Goal: Task Accomplishment & Management: Complete application form

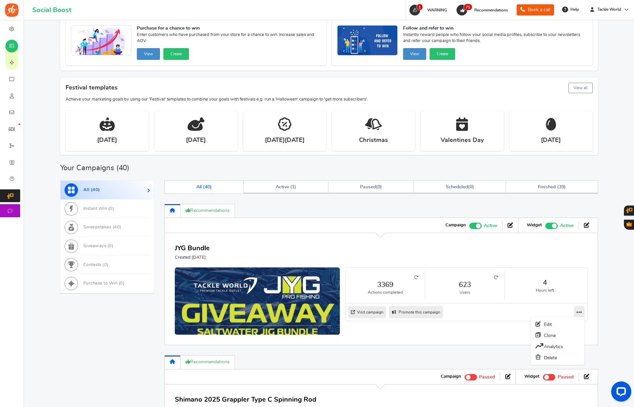
click at [574, 309] on link at bounding box center [579, 312] width 11 height 12
click at [556, 337] on link "Clone" at bounding box center [558, 334] width 50 height 11
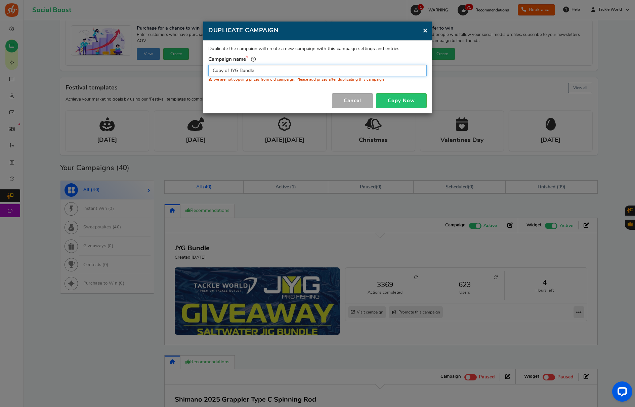
click at [328, 72] on input "Copy of JYG Bundle" at bounding box center [317, 70] width 218 height 11
type input "Bubba Bundle"
click at [401, 102] on button "Copy Now" at bounding box center [401, 100] width 51 height 15
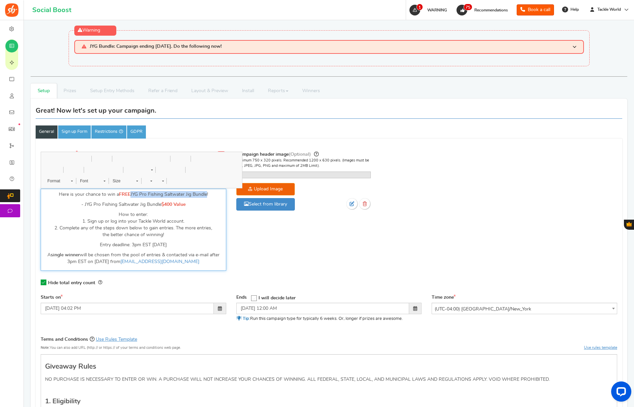
drag, startPoint x: 131, startPoint y: 194, endPoint x: 207, endPoint y: 194, distance: 76.6
click at [207, 194] on p "Here is your chance to win a FREE JYG Pro Fishing Saltwater Jig Bundle!" at bounding box center [133, 194] width 177 height 7
drag, startPoint x: 84, startPoint y: 204, endPoint x: 160, endPoint y: 203, distance: 76.6
click at [160, 203] on p "- JYG Pro Fishing Saltwater Jig Bundle $400 Value" at bounding box center [133, 204] width 177 height 7
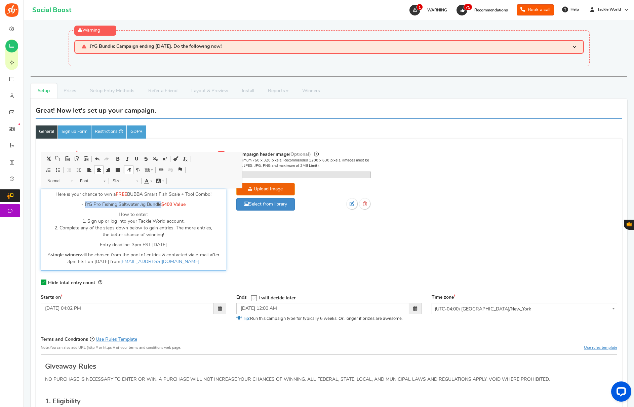
paste div "Editor, competition_desc"
click at [171, 204] on span "$400 Value" at bounding box center [177, 204] width 24 height 5
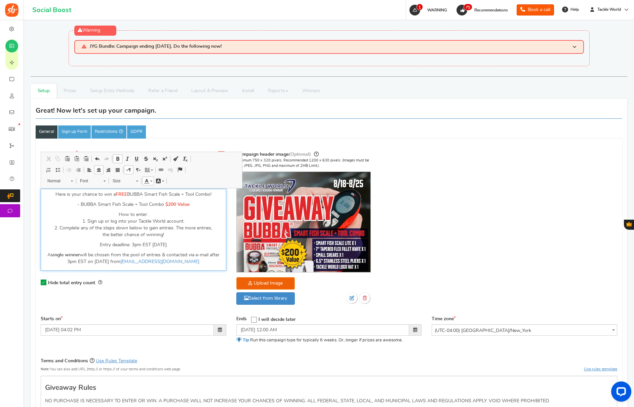
click at [164, 243] on p "Entry deadline: 3pm EST [DATE]" at bounding box center [133, 244] width 177 height 7
drag, startPoint x: 122, startPoint y: 260, endPoint x: 128, endPoint y: 261, distance: 6.4
click at [122, 260] on p "A single winner will be chosen from the pool of entries & contacted via e-mail …" at bounding box center [133, 257] width 177 height 13
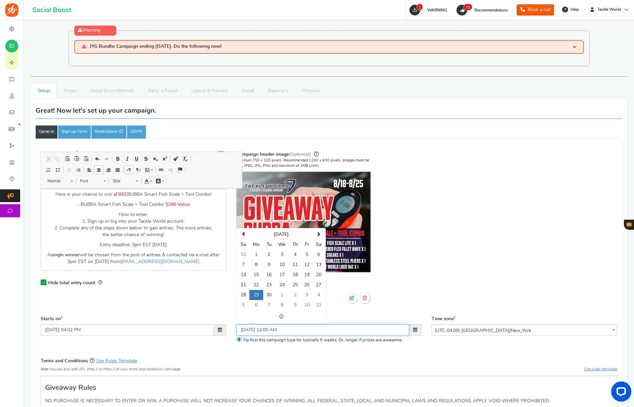
click at [272, 326] on input "[DATE] 12:00 AM" at bounding box center [322, 329] width 173 height 11
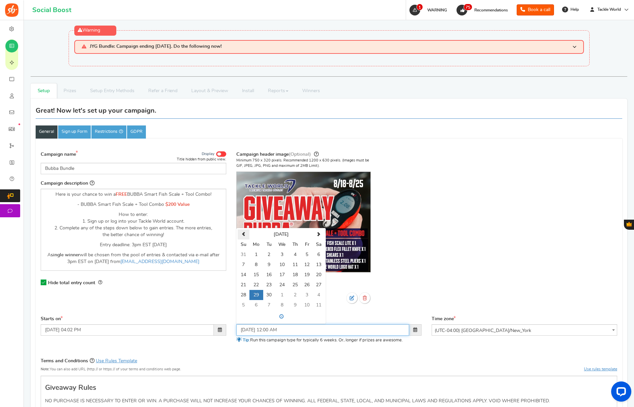
click at [242, 231] on th at bounding box center [244, 234] width 12 height 10
click at [257, 293] on td "25" at bounding box center [256, 295] width 14 height 10
click at [277, 313] on span at bounding box center [281, 316] width 87 height 11
click at [250, 282] on span "12" at bounding box center [250, 283] width 18 height 18
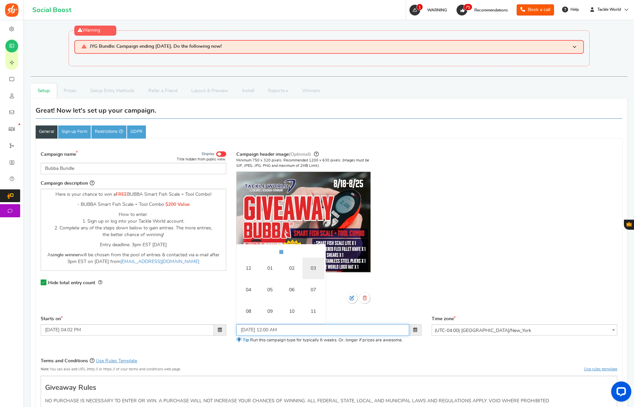
drag, startPoint x: 311, startPoint y: 267, endPoint x: 308, endPoint y: 282, distance: 15.4
click at [311, 267] on td "03" at bounding box center [314, 268] width 22 height 22
click at [313, 282] on button "AM" at bounding box center [315, 279] width 12 height 11
type input "[DATE] 03:00 PM"
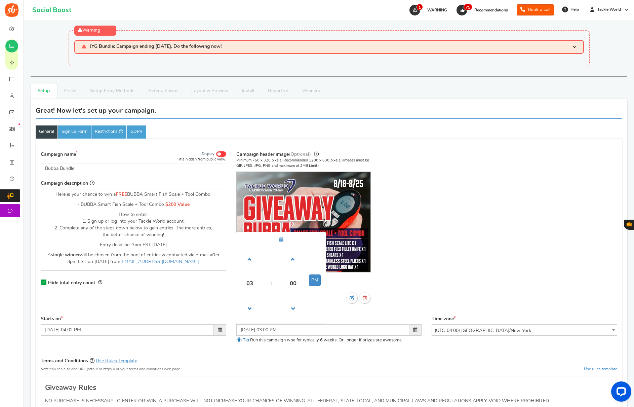
click at [402, 278] on div "Campaign header image (Optional) Minimum 750 x 320 pixels. Recommended 1200 x 6…" at bounding box center [329, 230] width 186 height 161
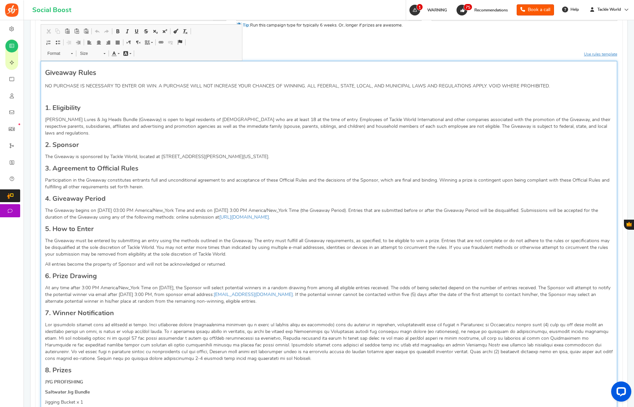
click at [199, 284] on p "At any time after 3:00 PM America/New_York Time on [DATE], the Sponsor will sel…" at bounding box center [329, 294] width 568 height 20
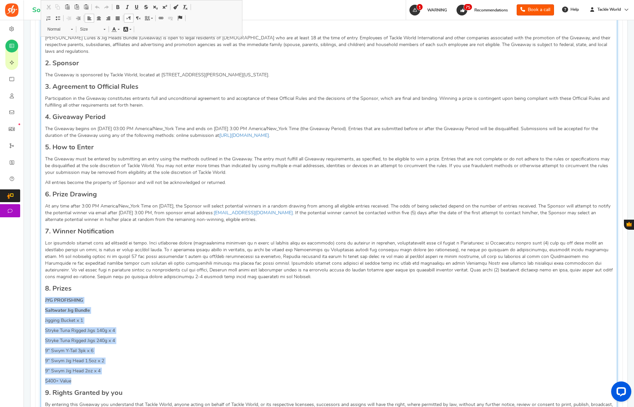
drag, startPoint x: 88, startPoint y: 375, endPoint x: 42, endPoint y: 297, distance: 90.6
click at [42, 297] on div "Giveaway Rules NO PURCHASE IS NECESSARY TO ENTER OR WIN. A PURCHASE WILL NOT IN…" at bounding box center [329, 315] width 576 height 673
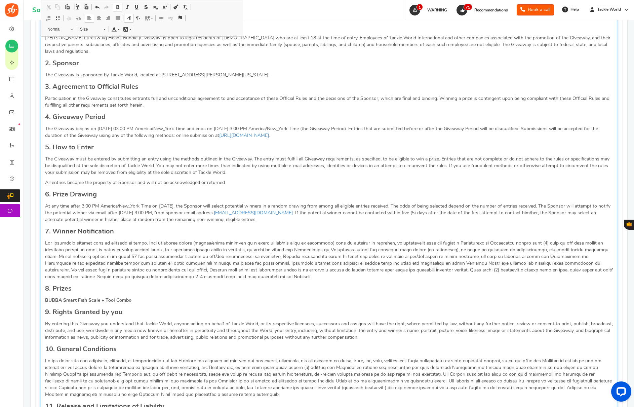
click at [167, 203] on p "At any time after 3:00 PM America/New_York Time on [DATE], the Sponsor will sel…" at bounding box center [329, 213] width 568 height 20
click at [141, 204] on p "At any time after 3:00 PM America/New_York Time on [DATE], the Sponsor will sel…" at bounding box center [329, 213] width 568 height 20
click at [110, 125] on p "The Giveaway begins on [DATE] 03:00 PM America/New_York Time and ends on [DATE]…" at bounding box center [329, 131] width 568 height 13
click at [237, 125] on p "The Giveaway begins on [DATE] 03:00 PM America/New_York Time and ends on [DATE]…" at bounding box center [329, 131] width 568 height 13
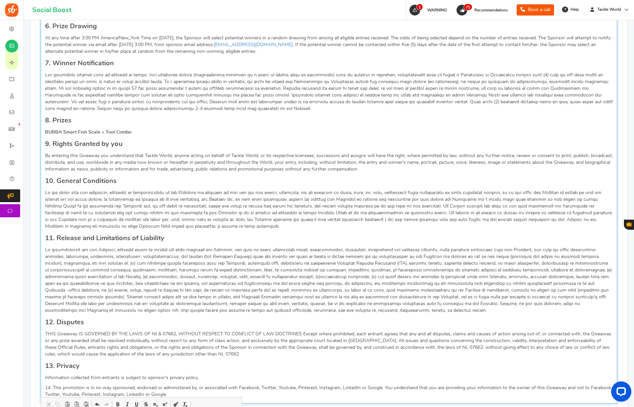
scroll to position [773, 0]
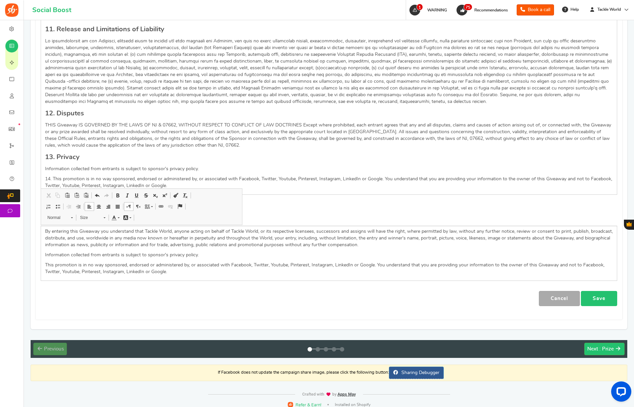
click at [601, 297] on link "Save" at bounding box center [599, 298] width 36 height 15
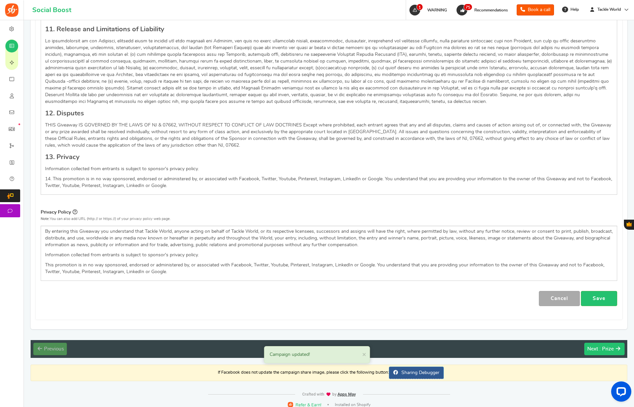
click at [599, 346] on div "Next : Prize" at bounding box center [600, 349] width 27 height 7
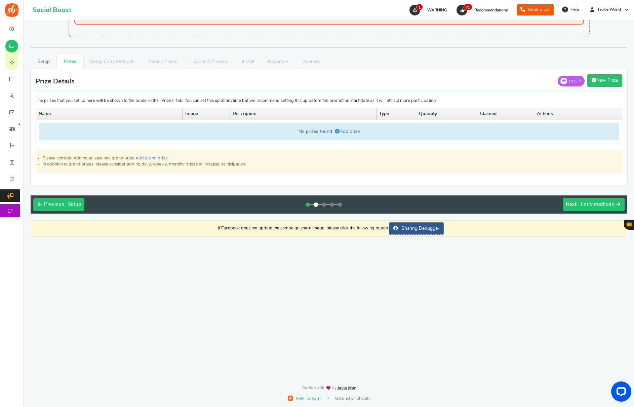
scroll to position [29, 0]
drag, startPoint x: 344, startPoint y: 132, endPoint x: 331, endPoint y: 148, distance: 20.1
click at [344, 132] on link "Add prize" at bounding box center [347, 131] width 25 height 5
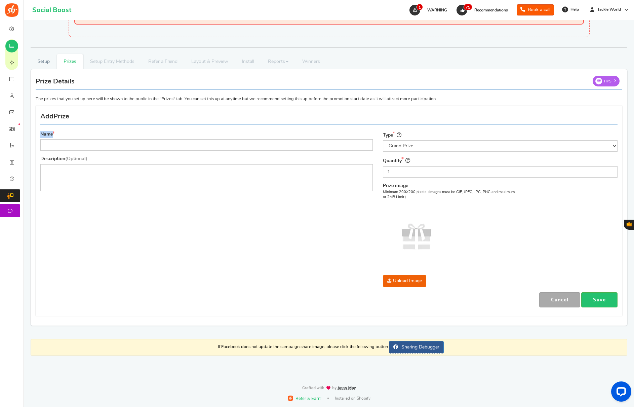
drag, startPoint x: 133, startPoint y: 131, endPoint x: 118, endPoint y: 142, distance: 18.8
click at [129, 133] on div "Name" at bounding box center [206, 141] width 332 height 20
click at [118, 142] on input "Name" at bounding box center [206, 144] width 332 height 11
paste input "BUBBA Smart Fish Scale + Tool Combo"
type input "BUBBA Smart Fish Scale + Tool Combo"
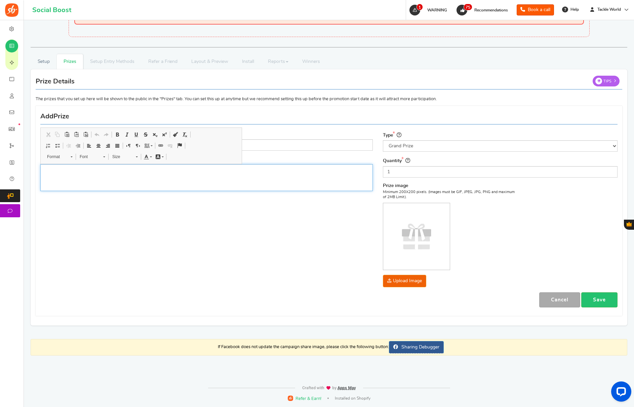
click at [118, 171] on p "Editor, prize_description" at bounding box center [207, 169] width 324 height 7
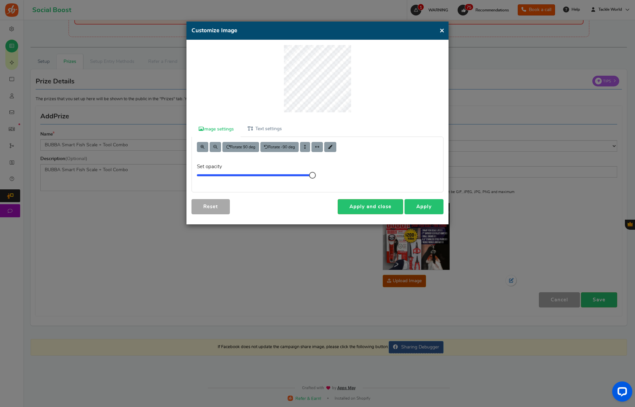
click at [420, 204] on link "Apply" at bounding box center [424, 206] width 39 height 15
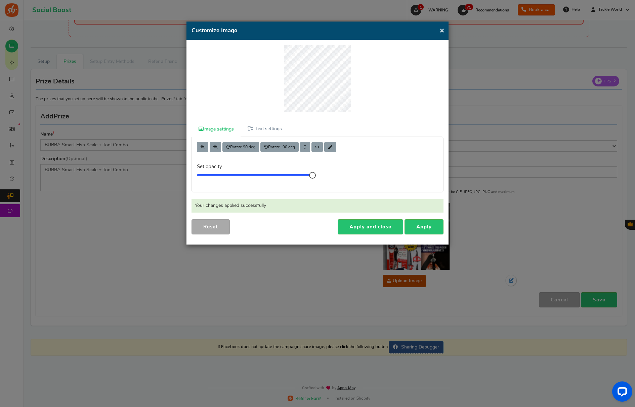
click at [443, 32] on button "×" at bounding box center [442, 30] width 5 height 8
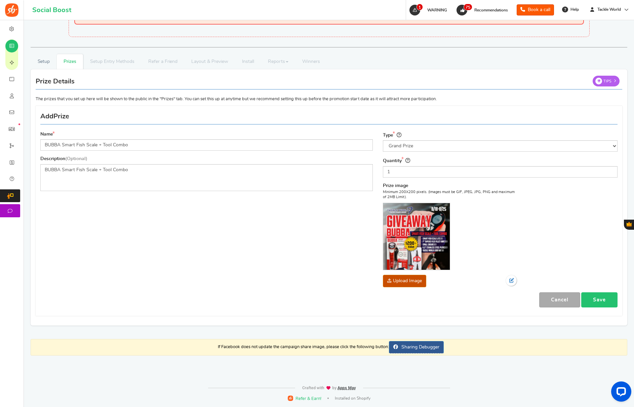
click at [607, 301] on link "Save" at bounding box center [599, 299] width 36 height 15
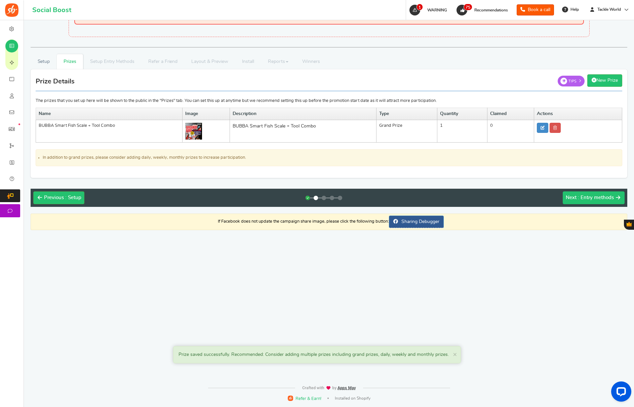
click at [596, 193] on button "Next : Entry methods" at bounding box center [594, 197] width 62 height 13
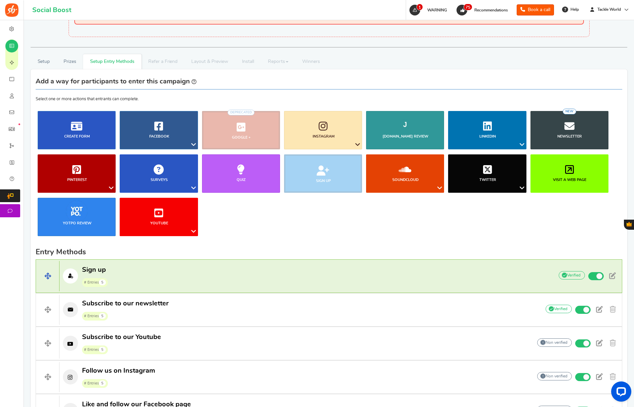
scroll to position [273, 0]
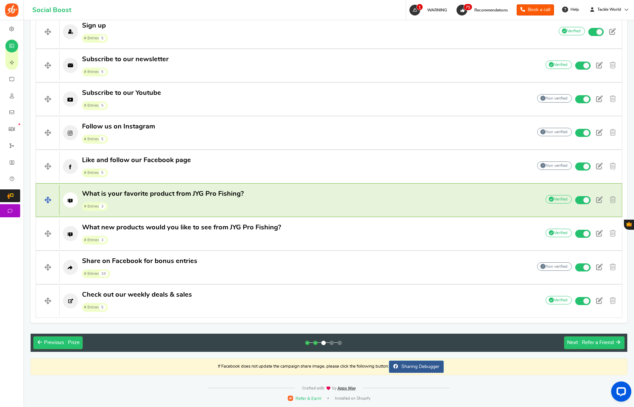
click at [256, 198] on p "What is your favorite product from JYG Pro Fishing? # Entries 3" at bounding box center [296, 200] width 474 height 22
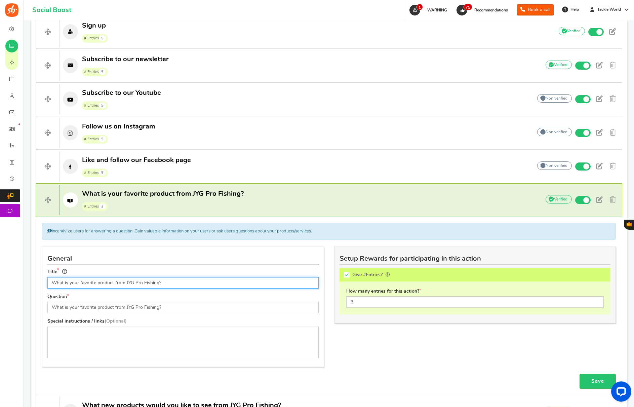
click at [126, 283] on input "What is your favorite product from JYG Pro Fishing?" at bounding box center [182, 282] width 271 height 11
click at [158, 283] on input "What is your favorite product from JYG Pro Fishing?" at bounding box center [182, 282] width 271 height 11
type input "What is your favorite product from Bubba?"
drag, startPoint x: 125, startPoint y: 308, endPoint x: 156, endPoint y: 307, distance: 30.6
click at [156, 307] on input "What is your favorite product from JYG Pro Fishing?" at bounding box center [182, 307] width 271 height 11
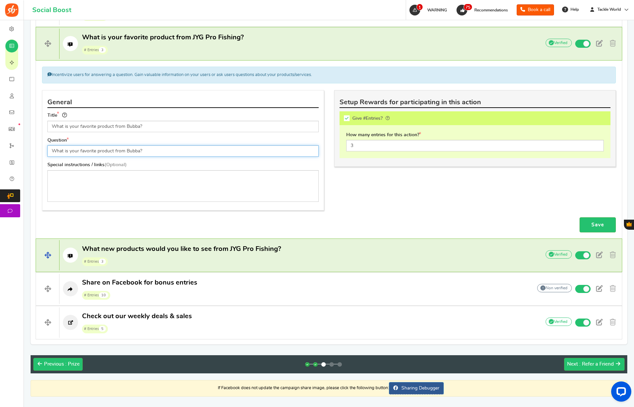
type input "What is your favorite product from Bubba?"
click at [255, 260] on span "# Entries 3" at bounding box center [181, 261] width 199 height 10
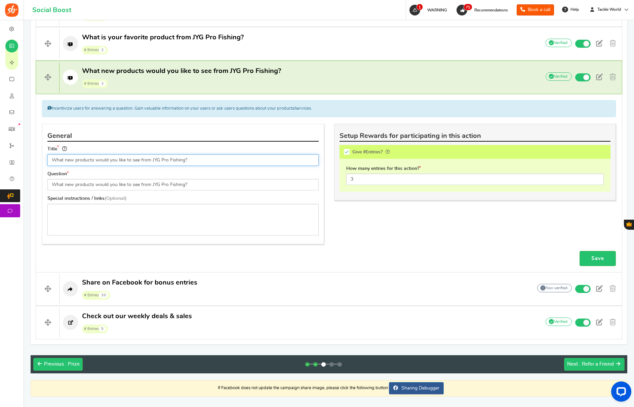
scroll to position [429, 0]
drag, startPoint x: 151, startPoint y: 160, endPoint x: 183, endPoint y: 160, distance: 32.6
click at [183, 160] on input "What new products would you like to see from JYG Pro Fishing?" at bounding box center [182, 160] width 271 height 11
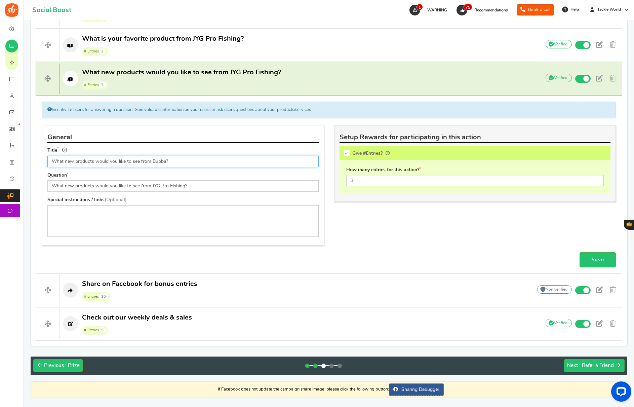
type input "What new products would you like to see from Bubba?"
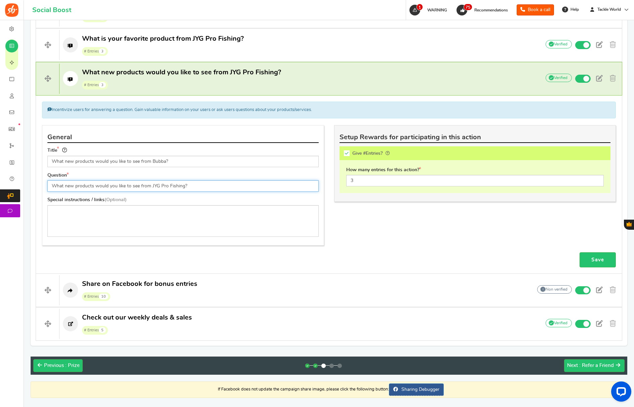
drag, startPoint x: 151, startPoint y: 185, endPoint x: 183, endPoint y: 185, distance: 32.3
click at [183, 185] on input "What new products would you like to see from JYG Pro Fishing?" at bounding box center [182, 185] width 271 height 11
type input "What new products would you like to see from Bubba?"
click at [608, 257] on link "Save" at bounding box center [598, 259] width 36 height 15
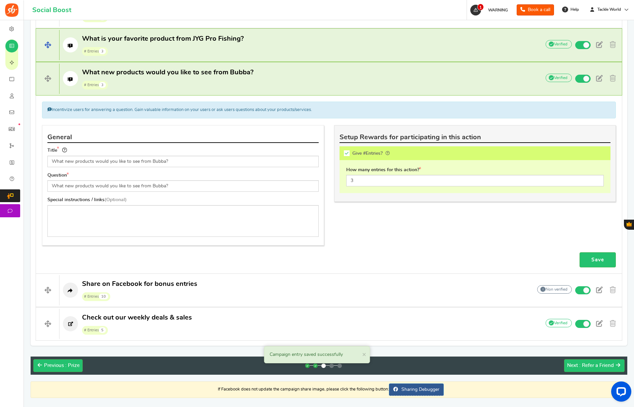
click at [257, 45] on p "What is your favorite product from JYG Pro Fishing? # Entries 3" at bounding box center [296, 45] width 474 height 22
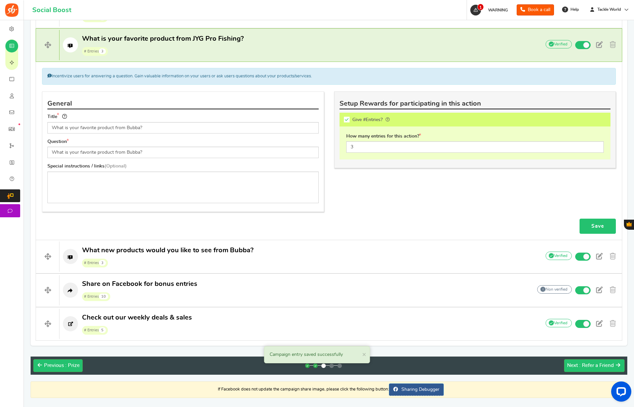
click at [604, 223] on link "Save" at bounding box center [598, 225] width 36 height 15
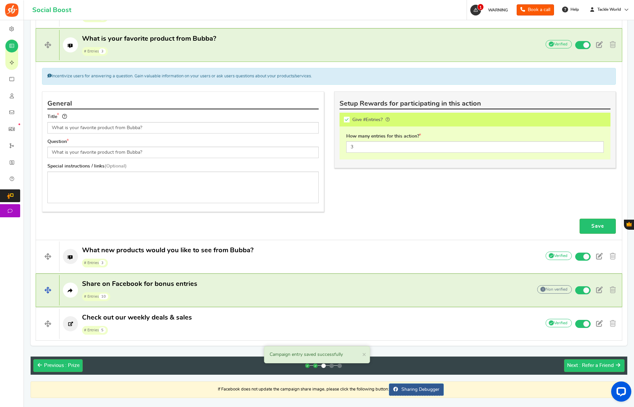
click at [213, 288] on p "Share on Facebook for bonus entries # Entries 10" at bounding box center [292, 290] width 466 height 22
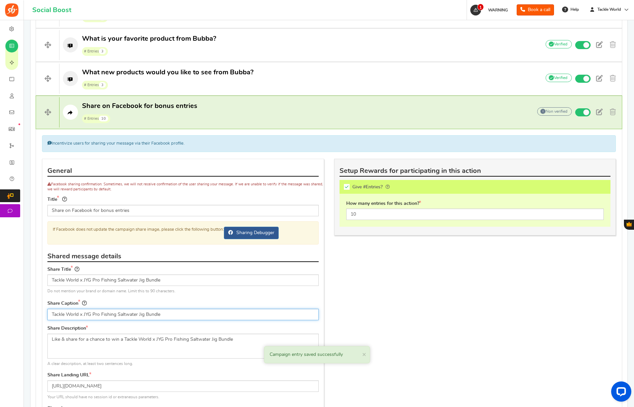
drag, startPoint x: 84, startPoint y: 313, endPoint x: 227, endPoint y: 322, distance: 142.8
click at [227, 322] on div "Share Caption Tackle World x JYG Pro Fishing Saltwater Jig Bundle" at bounding box center [182, 312] width 281 height 26
paste input "BUBBA Smart Fish Scale + Tool Combo"
type input "Tackle World x BUBBA Smart Fish Scale + Tool Combo"
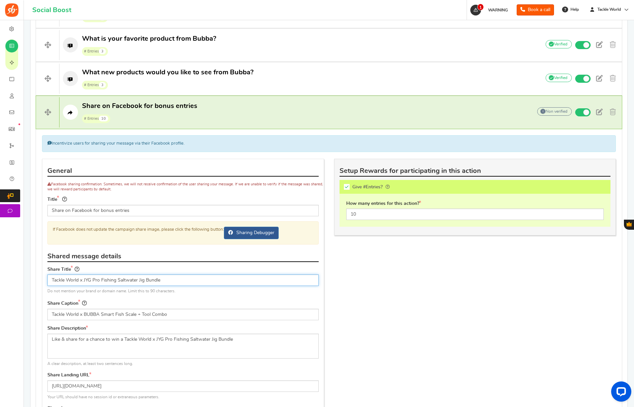
click at [120, 279] on input "Tackle World x JYG Pro Fishing Saltwater Jig Bundle" at bounding box center [182, 279] width 271 height 11
paste input "BUBBA Smart Fish Scale + Tool Combo"
type input "Tackle World x BUBBA Smart Fish Scale + Tool Combo"
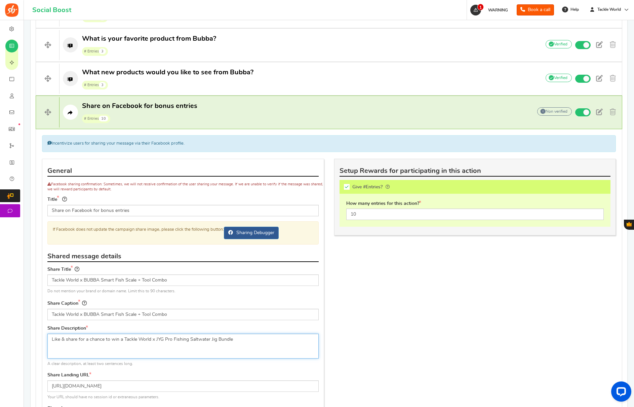
drag, startPoint x: 123, startPoint y: 340, endPoint x: 326, endPoint y: 345, distance: 203.1
click at [326, 345] on div "General Facebook sharing confirmation: Sometimes, we will not receive confirmat…" at bounding box center [183, 346] width 292 height 375
paste textarea "BUBBA Smart Fish Scale + Tool Combo"
type textarea "Like & share for a chance to win a Tackle World x BUBBA Smart Fish Scale + Tool…"
click at [391, 329] on div "General Facebook sharing confirmation: Sometimes, we will not receive confirmat…" at bounding box center [329, 346] width 584 height 375
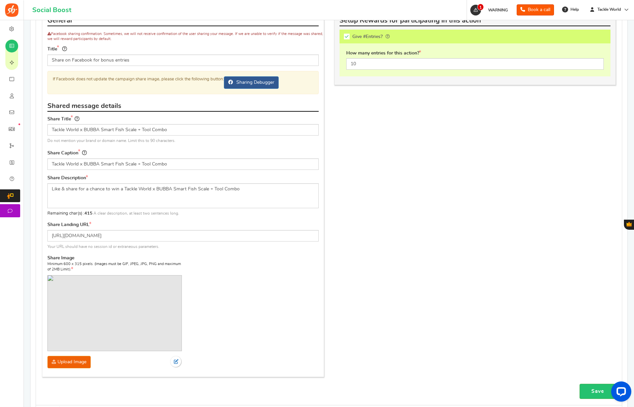
scroll to position [580, 0]
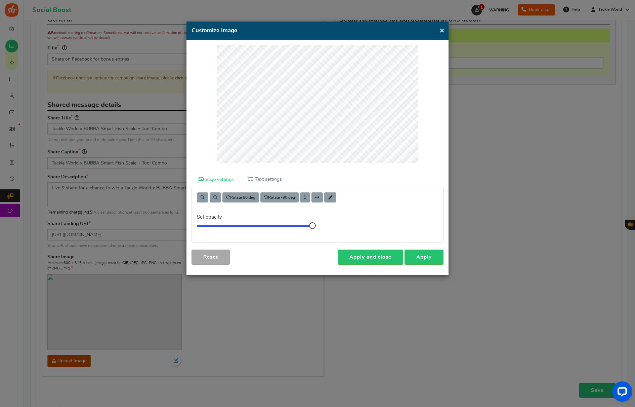
click at [422, 244] on div "Image settings Text settings Rotate 90 deg Rotate -90 deg Set opacity 10 Info! …" at bounding box center [318, 157] width 262 height 235
click at [421, 254] on link "Apply" at bounding box center [424, 256] width 39 height 15
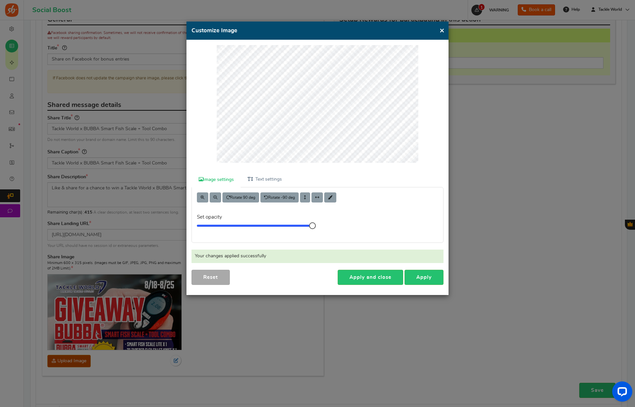
click at [443, 31] on button "×" at bounding box center [442, 30] width 5 height 8
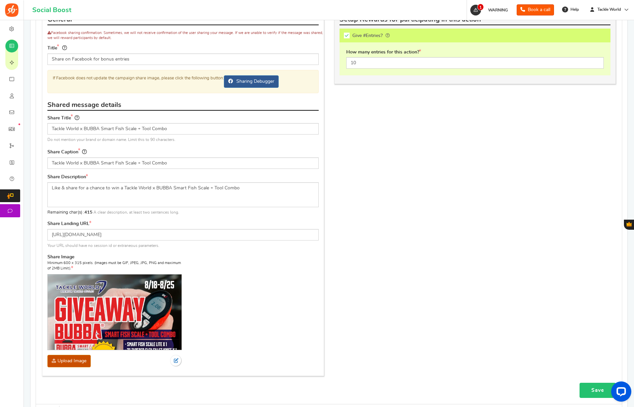
click at [590, 389] on link "Save" at bounding box center [598, 390] width 36 height 15
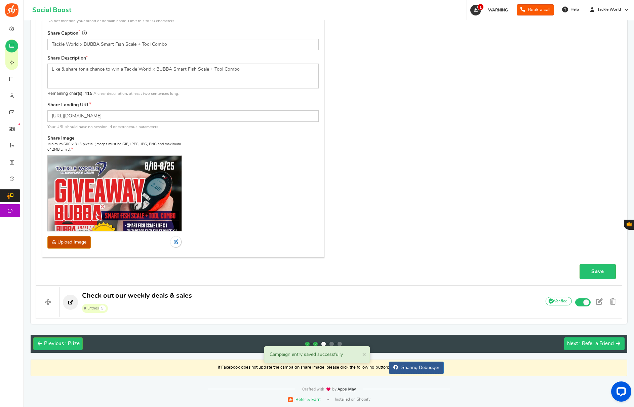
click at [587, 344] on span ": Refer a Friend" at bounding box center [596, 343] width 35 height 5
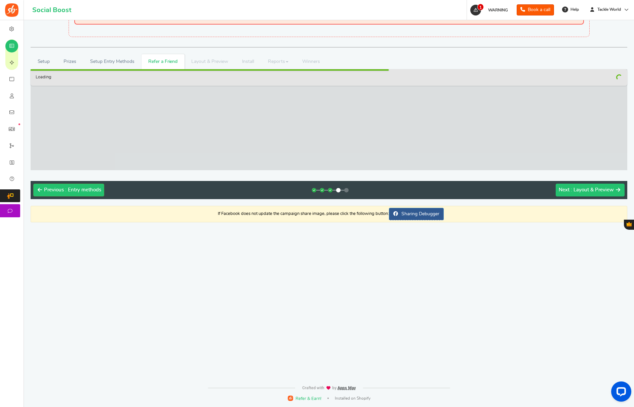
scroll to position [29, 0]
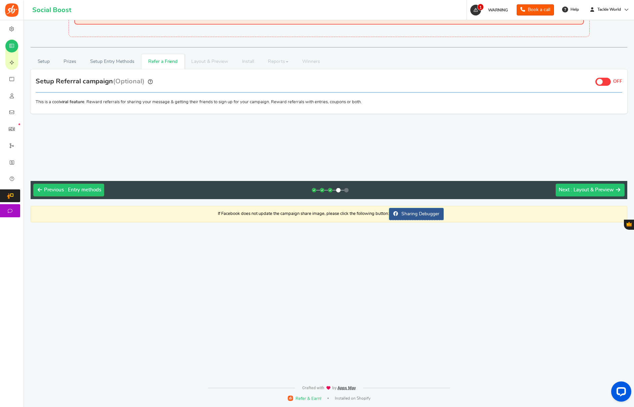
click at [594, 194] on button "Next : Layout & Preview" at bounding box center [590, 190] width 69 height 13
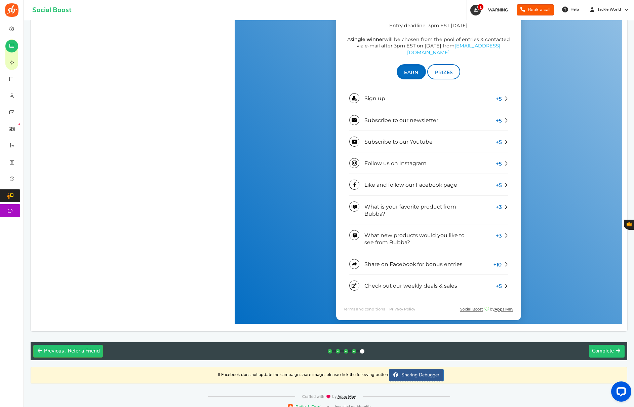
scroll to position [497, 0]
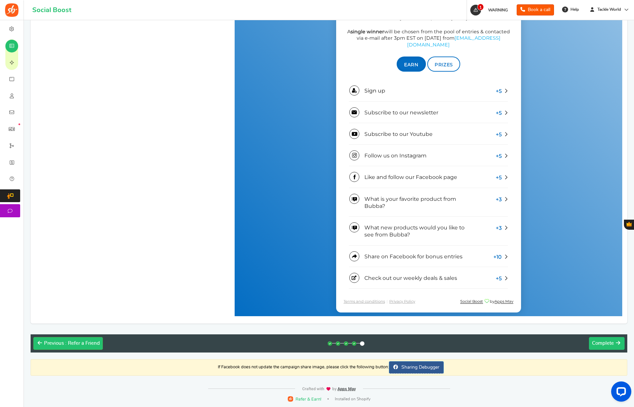
click at [604, 342] on span "Complete" at bounding box center [603, 343] width 22 height 5
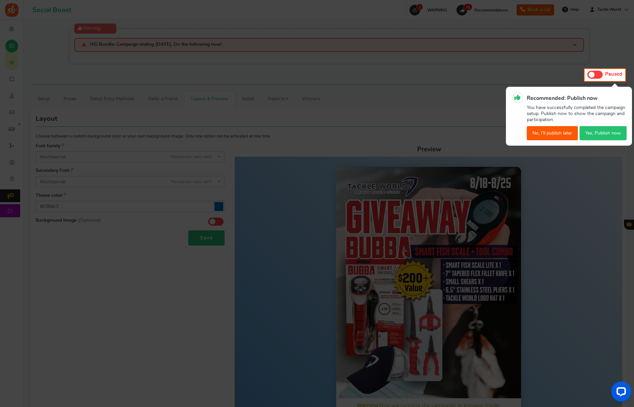
scroll to position [0, 0]
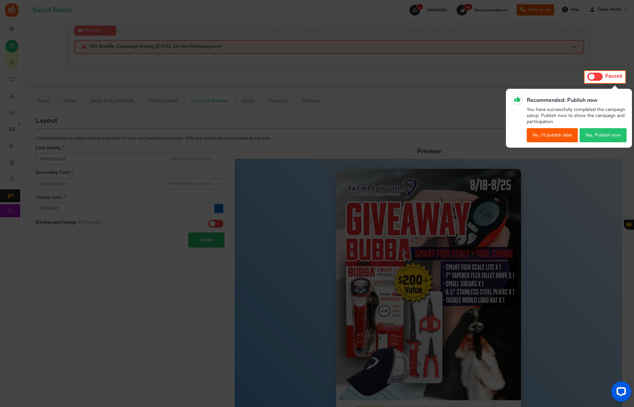
click at [598, 138] on button "Yes, Publish now" at bounding box center [603, 135] width 47 height 14
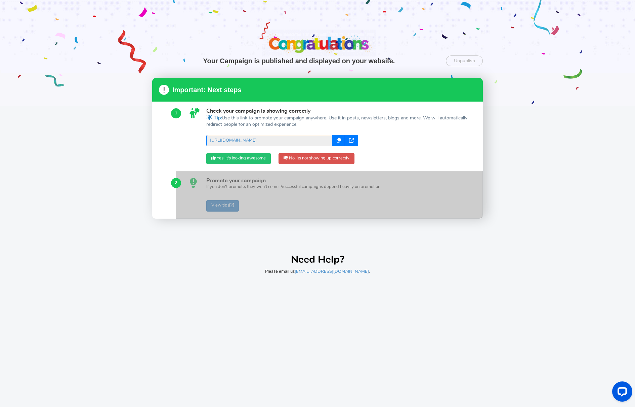
click at [258, 161] on link "Yes, it's looking awesome" at bounding box center [238, 158] width 65 height 11
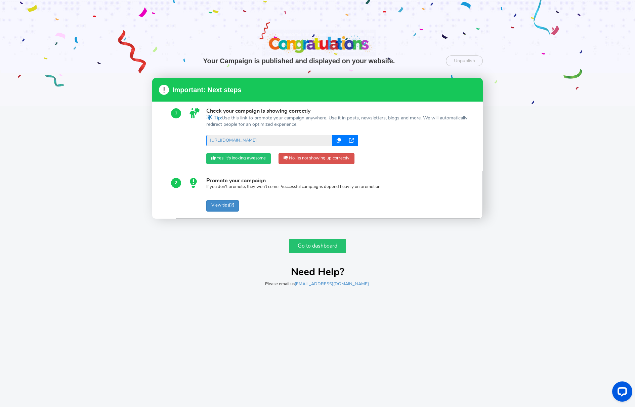
click at [239, 157] on link "Yes, it's looking awesome" at bounding box center [238, 158] width 65 height 11
click at [310, 241] on link "Go to dashboard" at bounding box center [317, 246] width 57 height 14
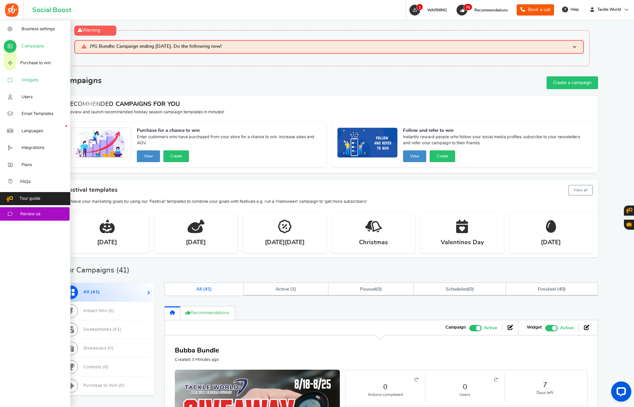
click at [13, 80] on icon at bounding box center [10, 80] width 7 height 5
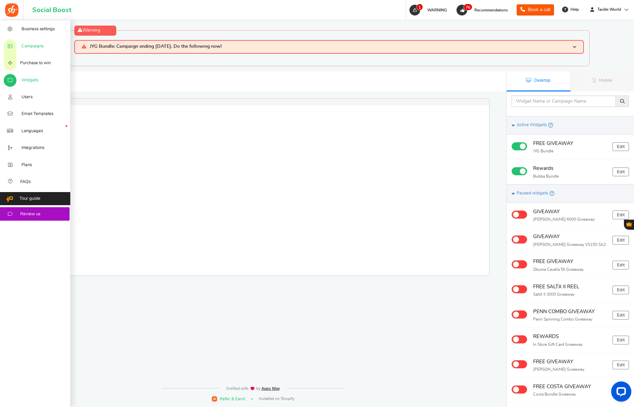
click at [22, 48] on span "Campaigns" at bounding box center [33, 46] width 22 height 6
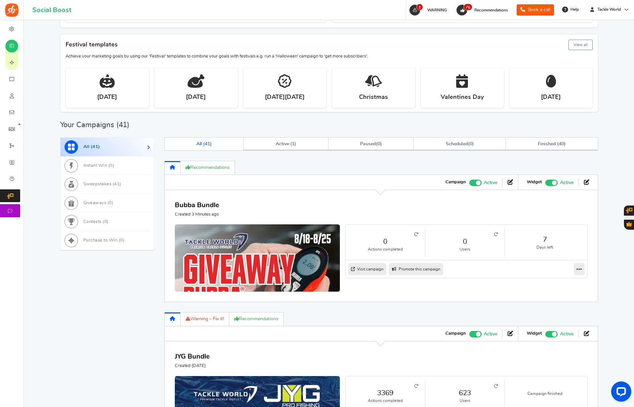
scroll to position [205, 0]
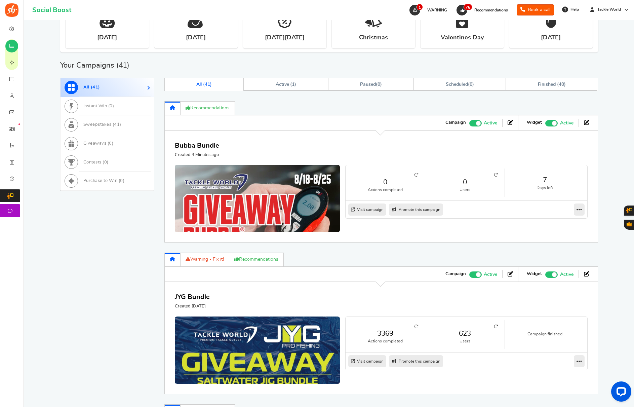
click at [475, 274] on span at bounding box center [475, 274] width 12 height 6
click at [469, 274] on input "Active Paused" at bounding box center [469, 273] width 0 height 4
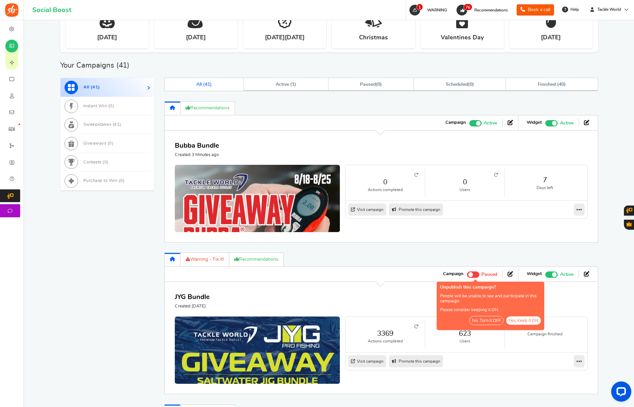
click at [491, 321] on button "No, Turn it OFF" at bounding box center [486, 320] width 34 height 9
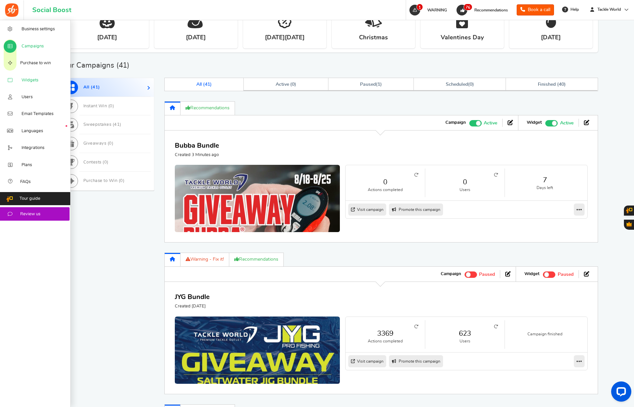
click at [28, 85] on link "Widgets" at bounding box center [35, 79] width 71 height 17
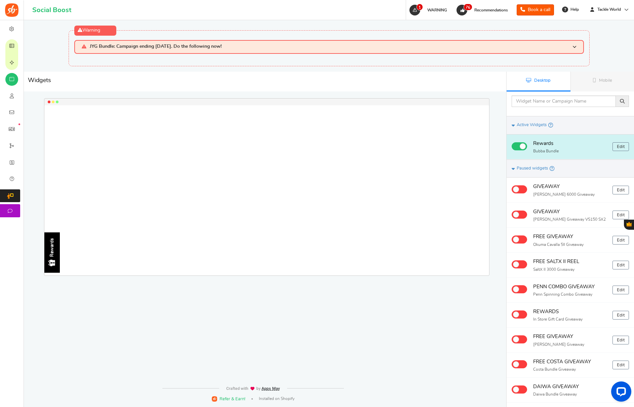
click at [567, 147] on h4 "Rewards" at bounding box center [570, 144] width 74 height 8
click at [619, 147] on link "Edit" at bounding box center [620, 146] width 16 height 9
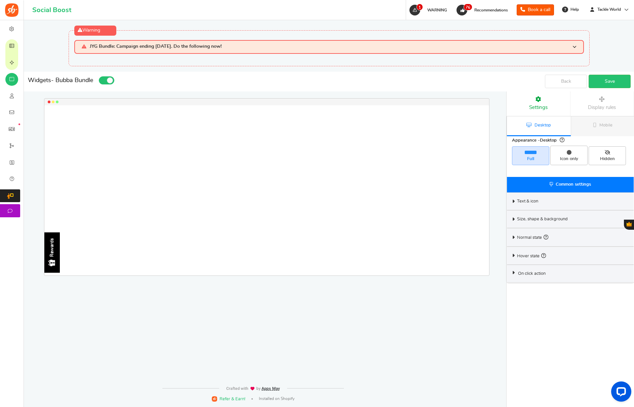
select select "left-side-drawer"
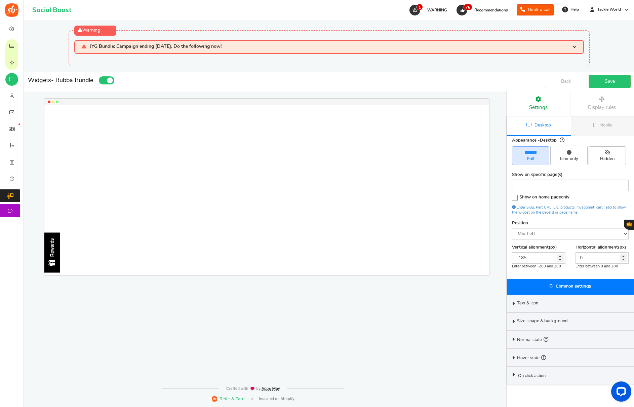
click at [533, 264] on div "Enter between -200 and 200" at bounding box center [538, 266] width 53 height 5
click at [534, 260] on input "-185" at bounding box center [538, 257] width 53 height 11
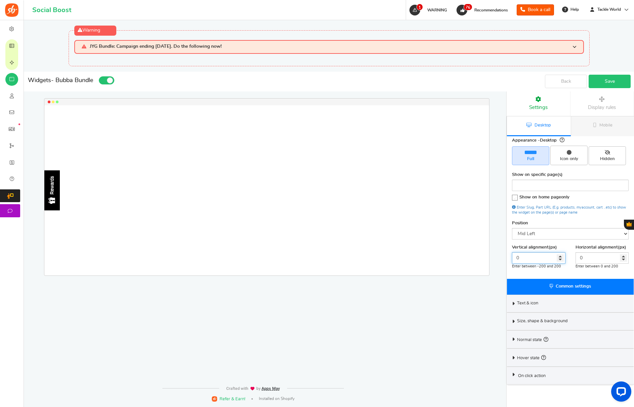
type input "0"
click at [607, 86] on link "Save" at bounding box center [610, 81] width 42 height 13
click at [592, 133] on link "Mobile" at bounding box center [603, 126] width 64 height 20
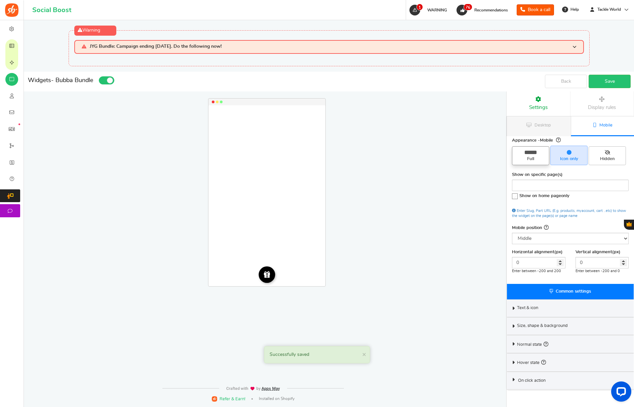
click at [535, 156] on span "Full" at bounding box center [530, 159] width 31 height 6
click at [535, 152] on input "Full" at bounding box center [533, 150] width 4 height 4
radio input "true"
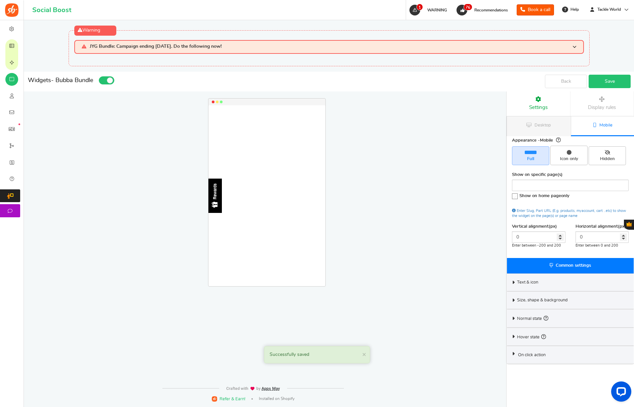
click at [616, 83] on link "Save" at bounding box center [610, 81] width 42 height 13
click at [558, 286] on div "Text & icon" at bounding box center [570, 282] width 127 height 18
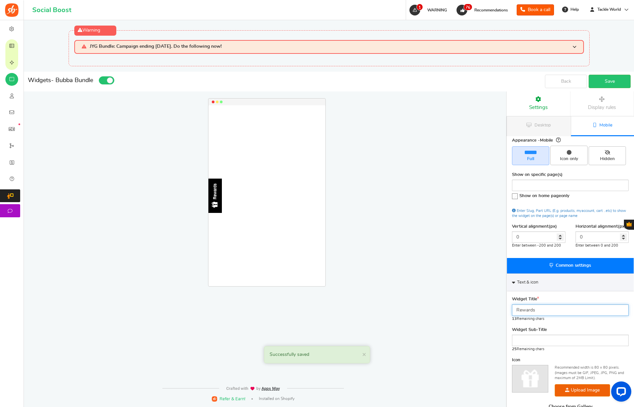
click at [547, 305] on input "Rewards" at bounding box center [570, 309] width 117 height 11
type input "FREE GIVEAWAY"
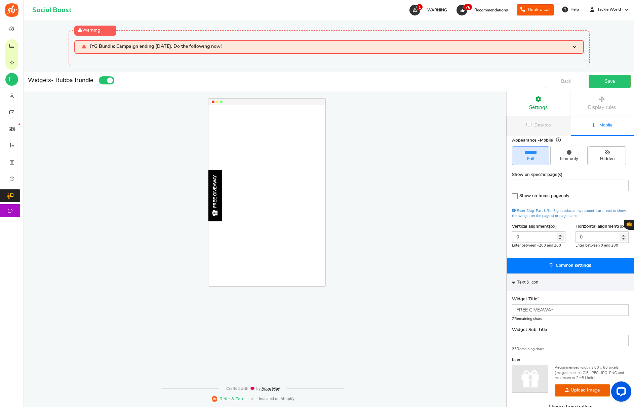
click at [602, 70] on div "Widgets - Bubba Bundle Desktop Mobile Back Save Successfully saved × Close Plea…" at bounding box center [329, 298] width 600 height 464
click at [604, 79] on link "Save" at bounding box center [610, 81] width 42 height 13
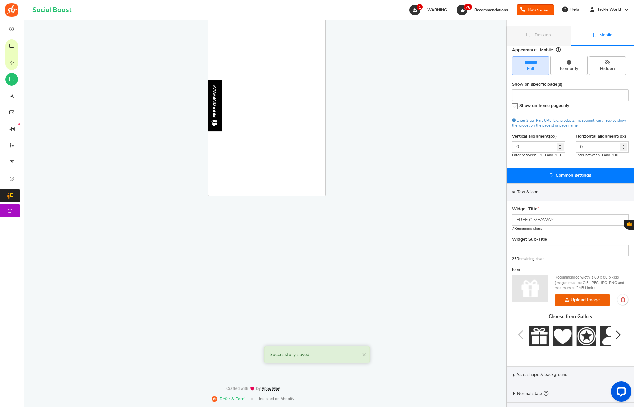
scroll to position [124, 0]
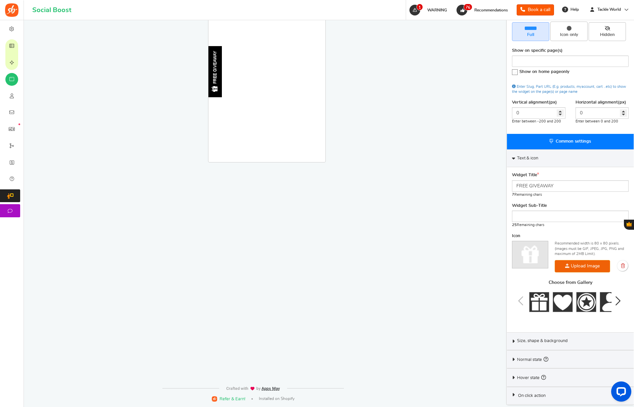
drag, startPoint x: 540, startPoint y: 329, endPoint x: 534, endPoint y: 341, distance: 13.1
click at [540, 329] on div "Widget Title FREE GIVEAWAY 7 Remaining chars Widget Sub-Title 25 Remaining char…" at bounding box center [570, 249] width 127 height 165
click at [534, 341] on span "Size, shape & background" at bounding box center [542, 341] width 51 height 6
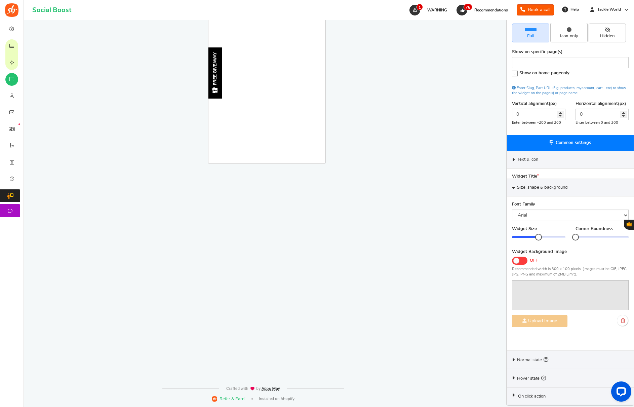
scroll to position [102, 0]
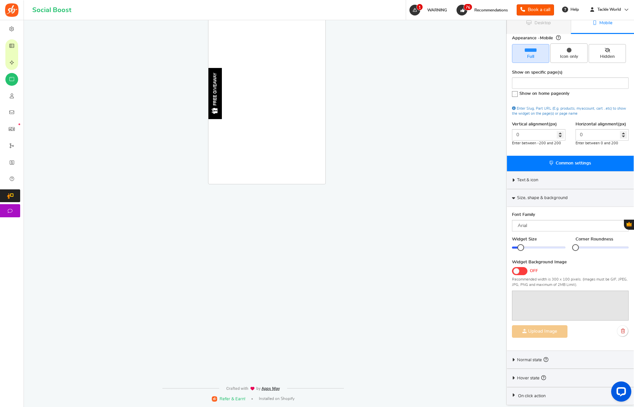
drag, startPoint x: 535, startPoint y: 247, endPoint x: 523, endPoint y: 240, distance: 14.0
click at [519, 246] on div at bounding box center [520, 247] width 7 height 7
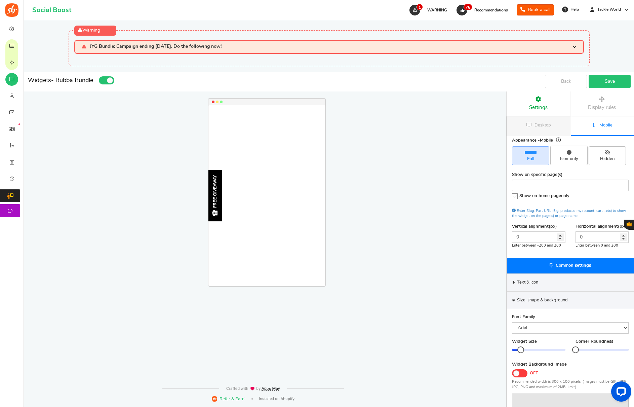
click at [609, 78] on link "Save" at bounding box center [610, 81] width 42 height 13
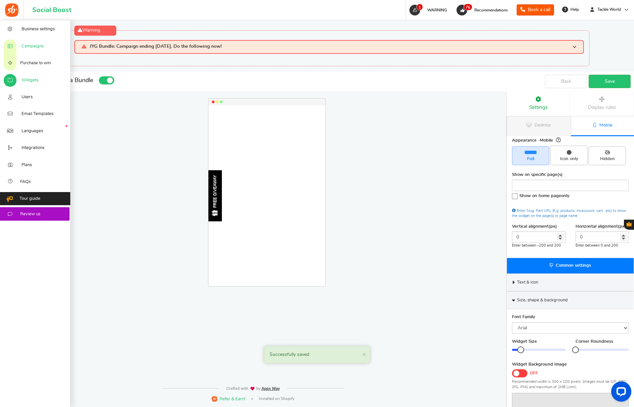
click at [12, 47] on icon at bounding box center [10, 46] width 7 height 5
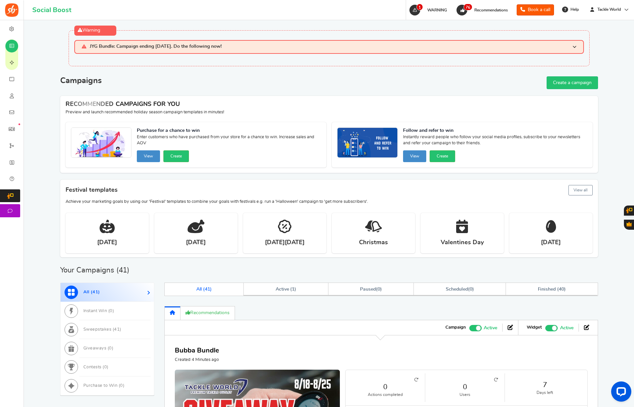
scroll to position [288, 0]
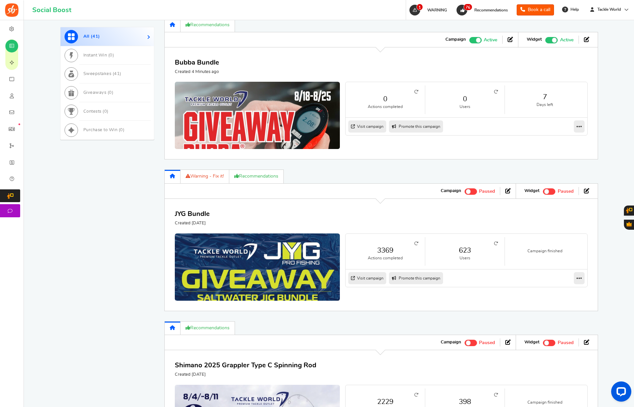
click at [462, 251] on link "623" at bounding box center [465, 250] width 66 height 10
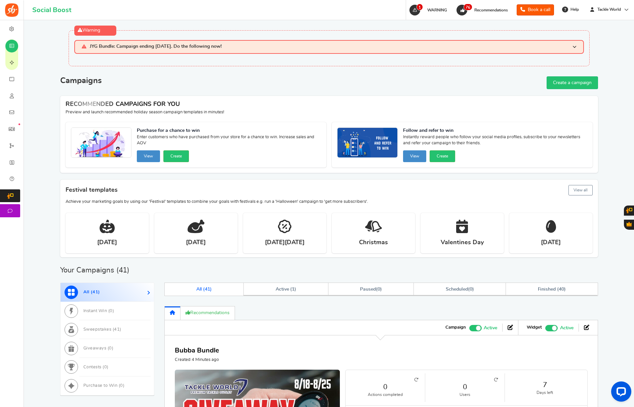
scroll to position [65, 0]
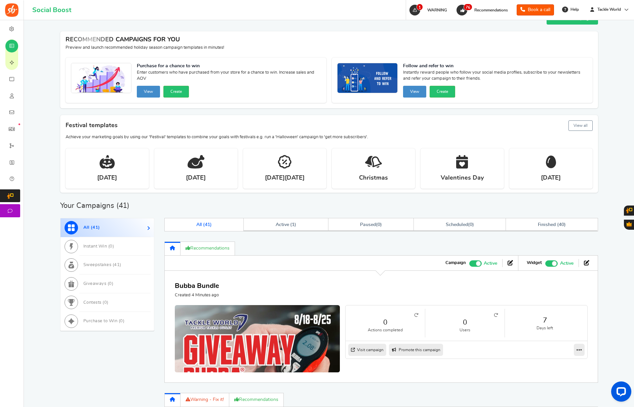
click at [465, 323] on link "0" at bounding box center [465, 322] width 66 height 10
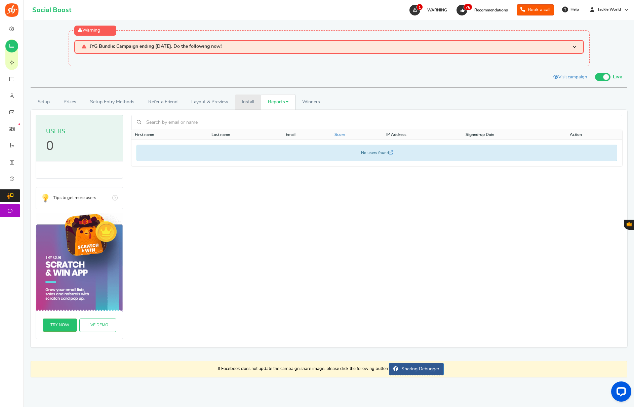
click at [242, 99] on link "Install" at bounding box center [248, 101] width 26 height 15
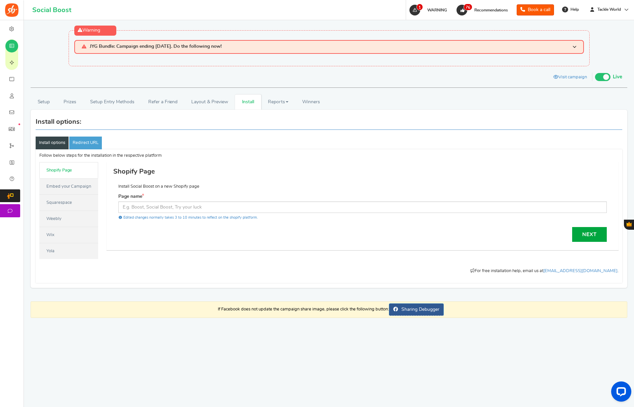
click at [53, 188] on link "Embed your Campaign" at bounding box center [68, 186] width 59 height 16
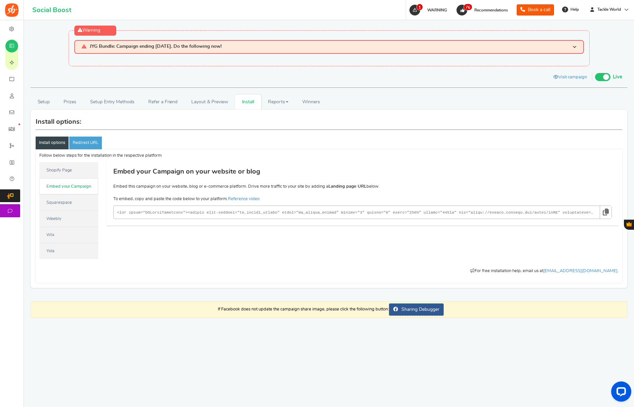
drag, startPoint x: 607, startPoint y: 212, endPoint x: 376, endPoint y: 79, distance: 267.3
click at [607, 212] on icon at bounding box center [606, 212] width 6 height 12
click at [11, 48] on icon at bounding box center [11, 45] width 7 height 5
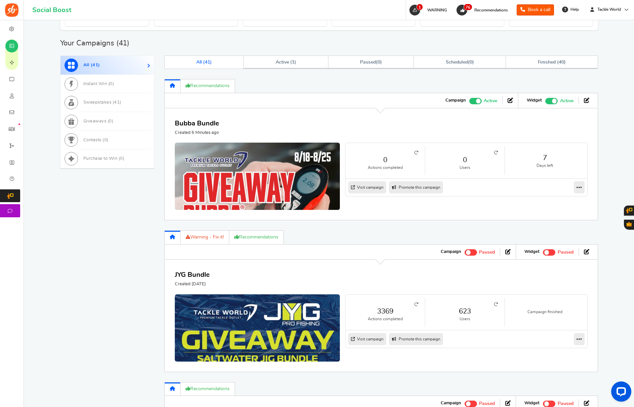
scroll to position [228, 0]
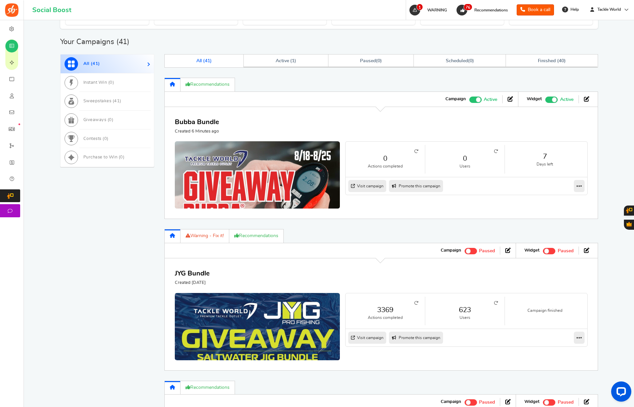
click at [464, 309] on link "623" at bounding box center [465, 310] width 66 height 10
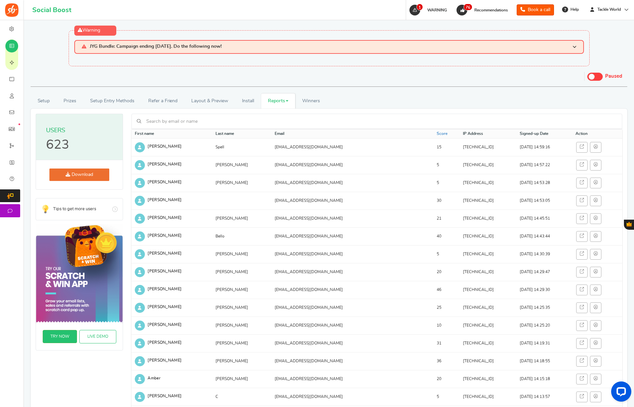
click at [279, 99] on link "Reports" at bounding box center [278, 100] width 34 height 15
click at [279, 135] on link "Entries" at bounding box center [288, 135] width 54 height 10
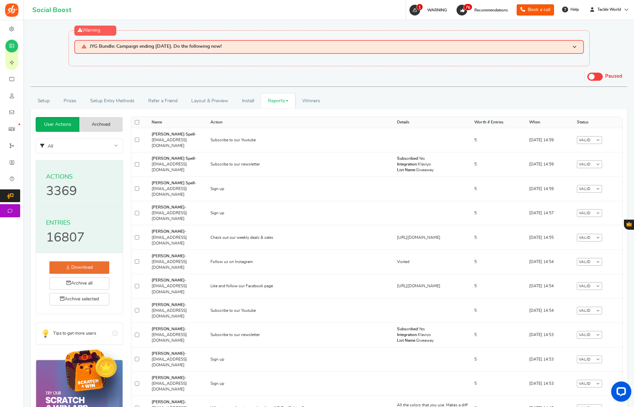
click at [267, 103] on link "Reports" at bounding box center [278, 100] width 34 height 15
click at [278, 125] on link "Users" at bounding box center [288, 125] width 54 height 10
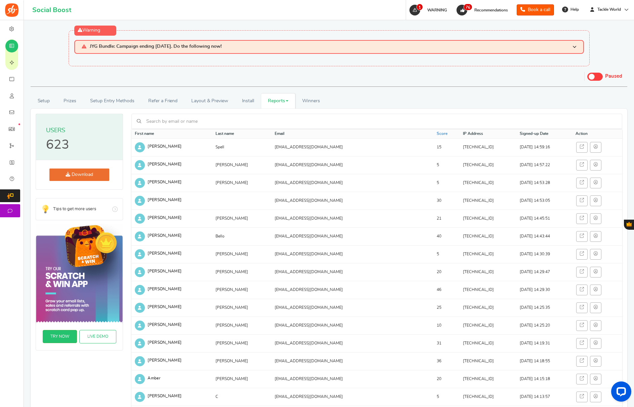
click at [97, 179] on link "Download" at bounding box center [79, 174] width 60 height 12
click at [325, 56] on div "Warning JYG Bundle: Campaign ending [DATE]. Do the following now! Create a new …" at bounding box center [329, 48] width 521 height 36
